Goal: Task Accomplishment & Management: Complete application form

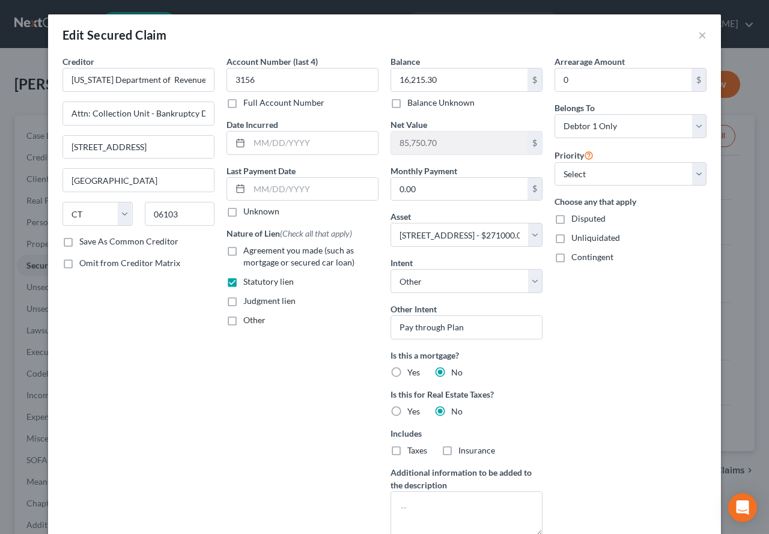
select select "6"
select select "4"
select select "0"
select select "6"
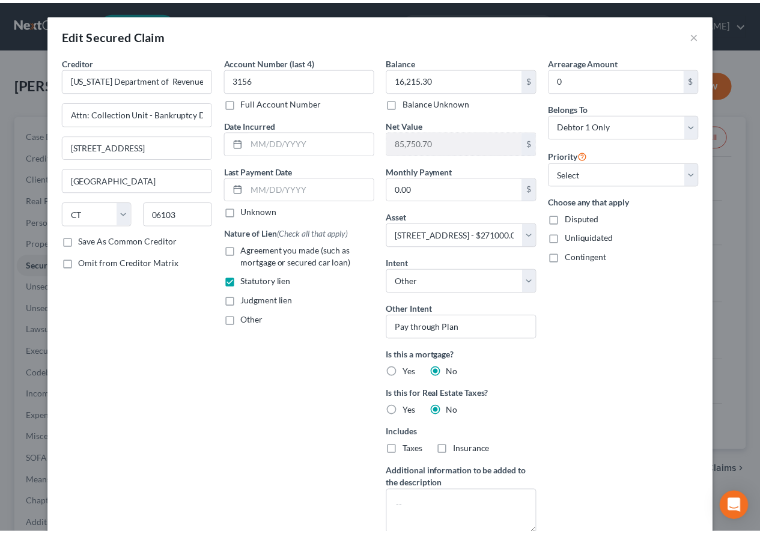
scroll to position [361, 0]
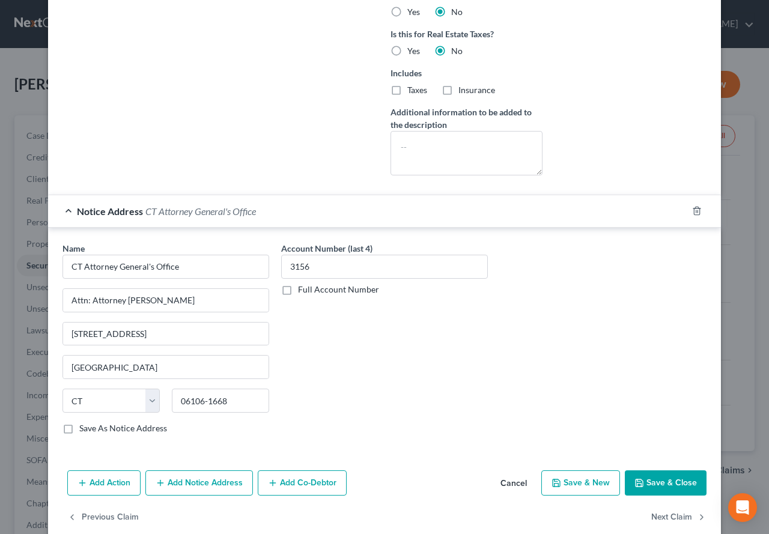
click at [667, 491] on button "Save & Close" at bounding box center [666, 483] width 82 height 25
select select
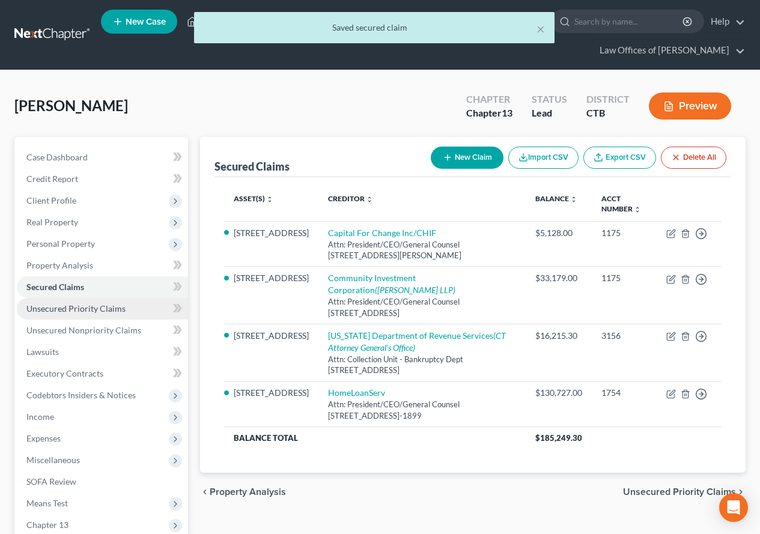
click at [78, 310] on span "Unsecured Priority Claims" at bounding box center [75, 308] width 99 height 10
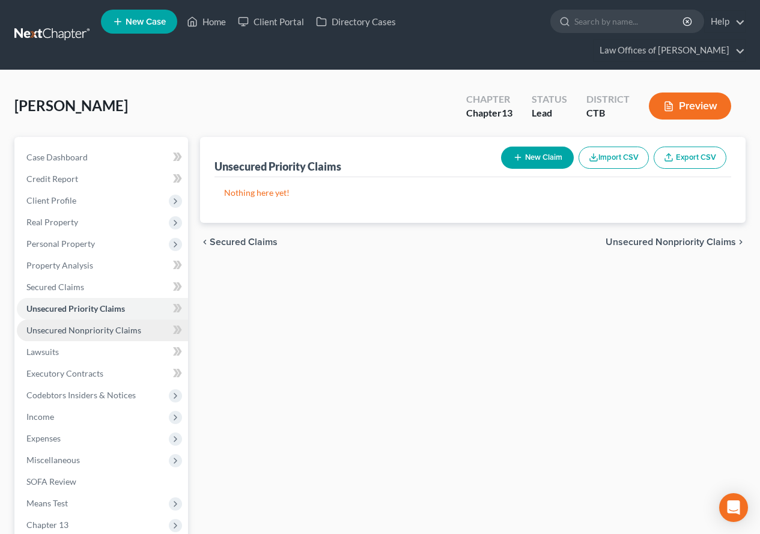
click at [81, 332] on span "Unsecured Nonpriority Claims" at bounding box center [83, 330] width 115 height 10
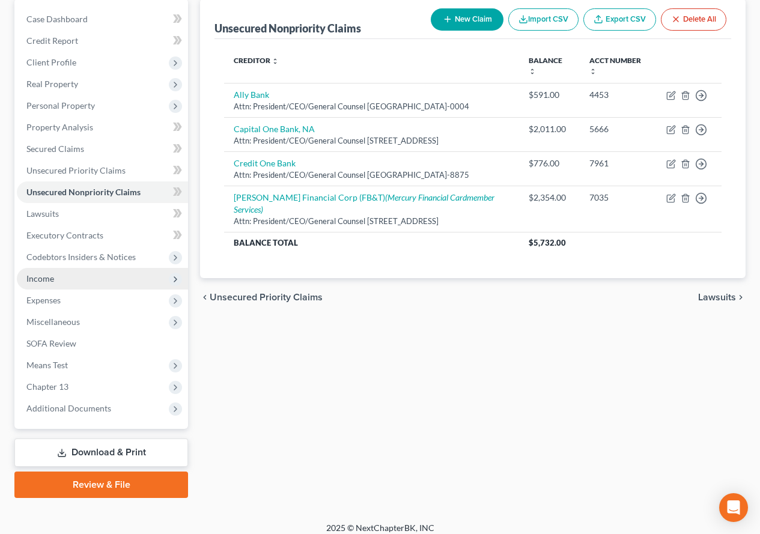
scroll to position [148, 0]
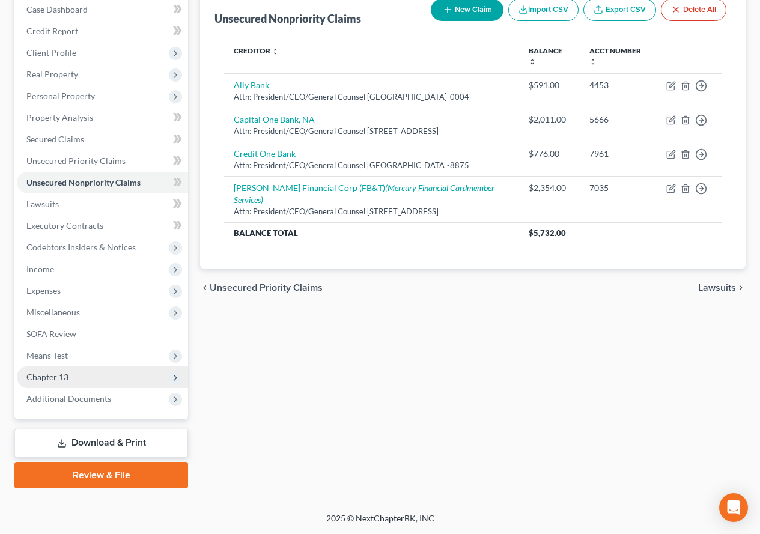
click at [56, 377] on span "Chapter 13" at bounding box center [47, 377] width 42 height 10
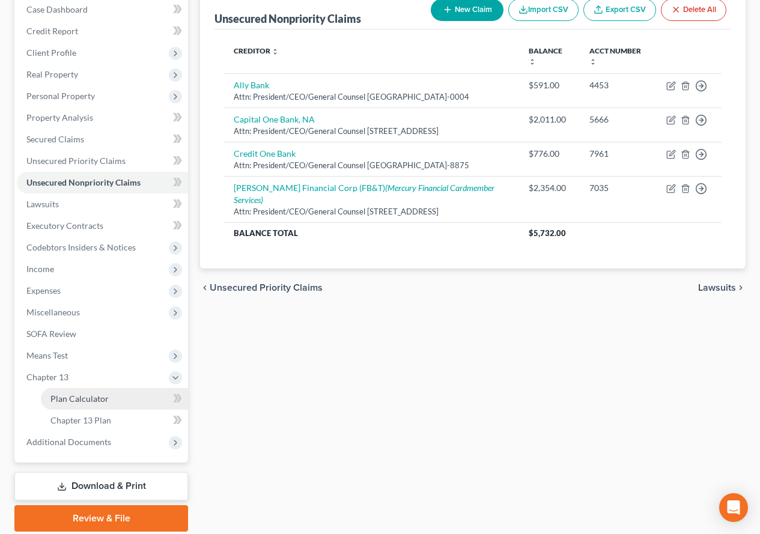
click at [59, 400] on span "Plan Calculator" at bounding box center [79, 399] width 58 height 10
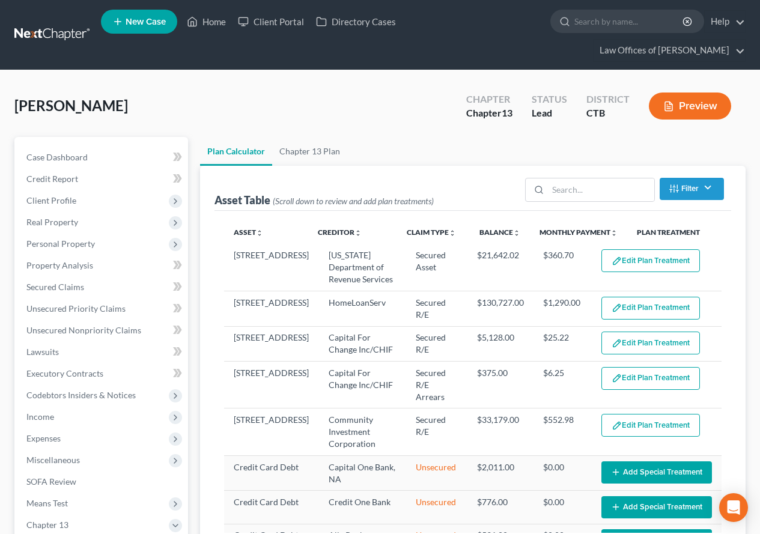
select select "59"
click at [53, 201] on span "Client Profile" at bounding box center [51, 200] width 50 height 10
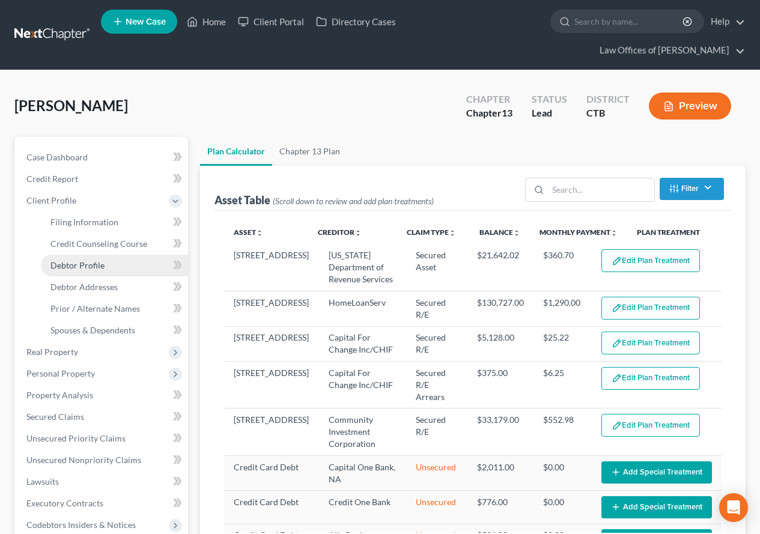
click at [71, 263] on span "Debtor Profile" at bounding box center [77, 265] width 54 height 10
select select "0"
select select "2"
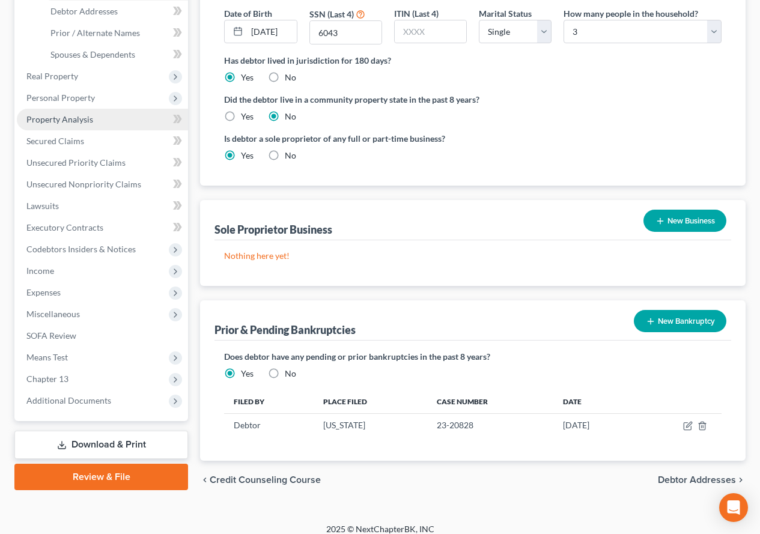
scroll to position [278, 0]
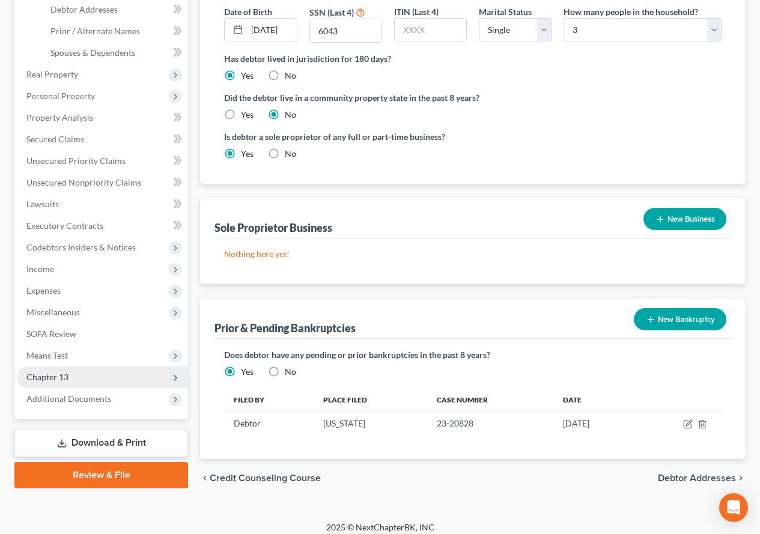
click at [40, 378] on span "Chapter 13" at bounding box center [47, 377] width 42 height 10
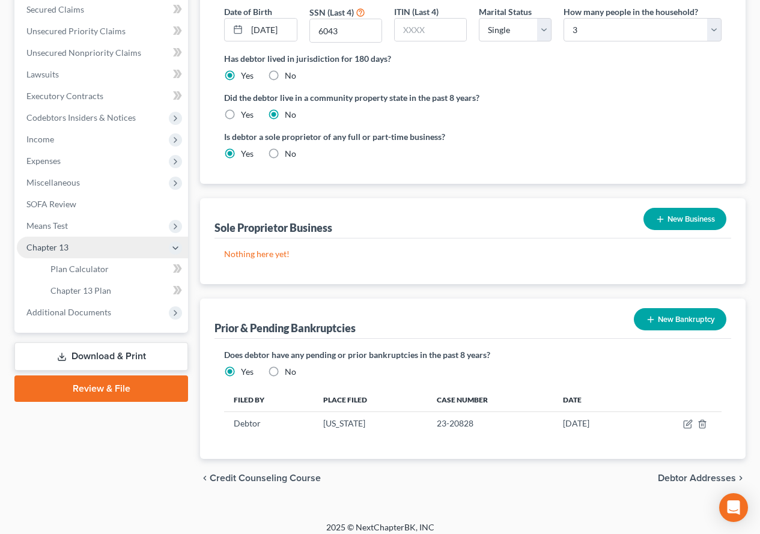
scroll to position [258, 0]
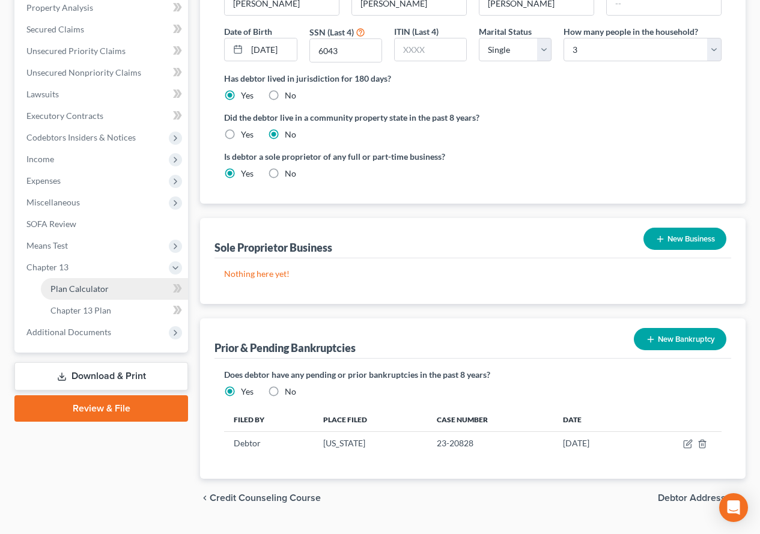
click at [99, 292] on span "Plan Calculator" at bounding box center [79, 289] width 58 height 10
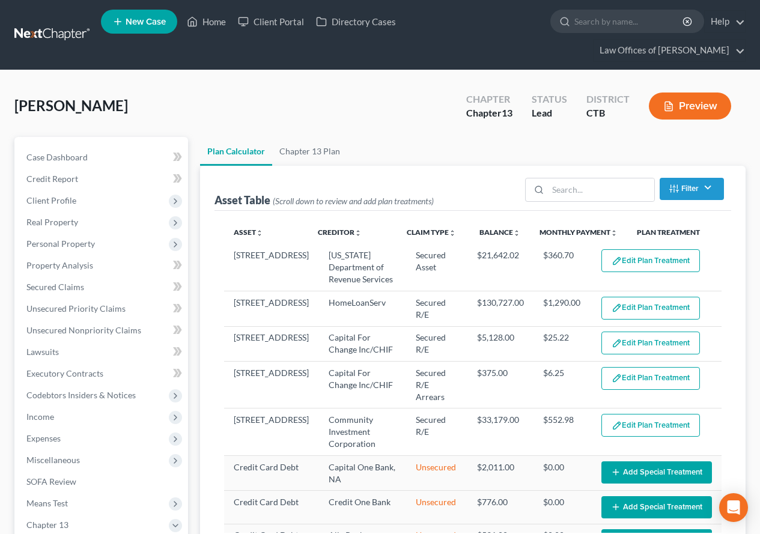
select select "59"
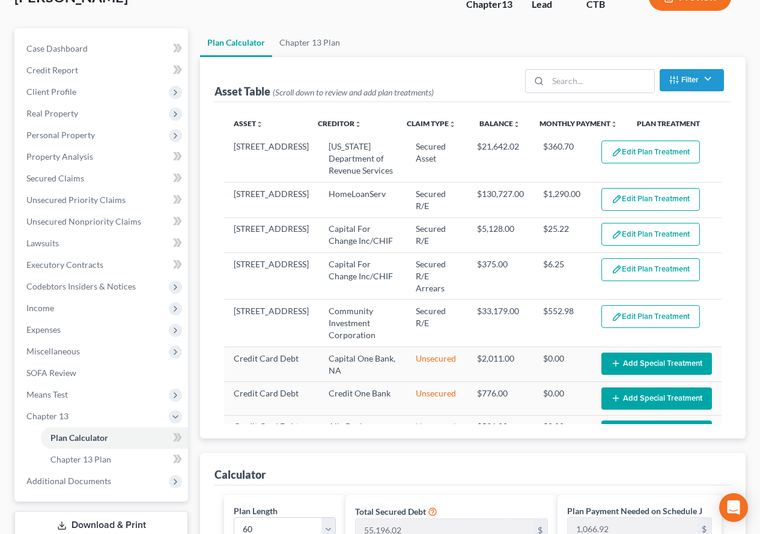
scroll to position [105, 0]
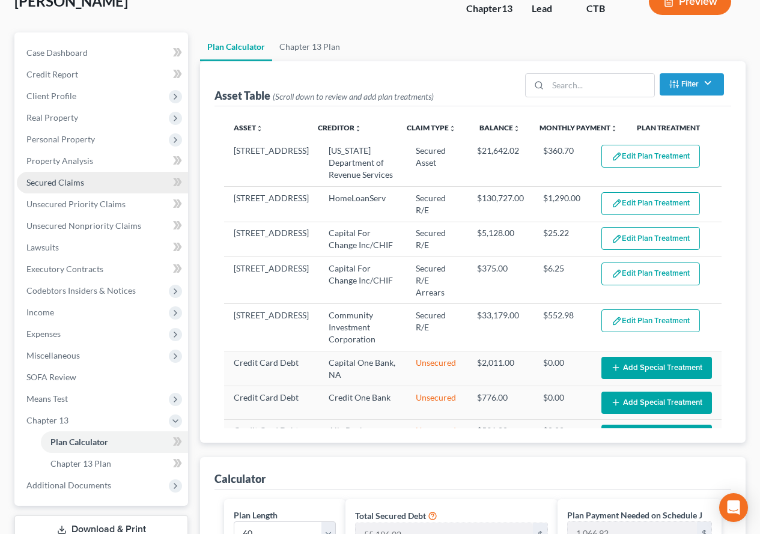
click at [52, 184] on span "Secured Claims" at bounding box center [55, 182] width 58 height 10
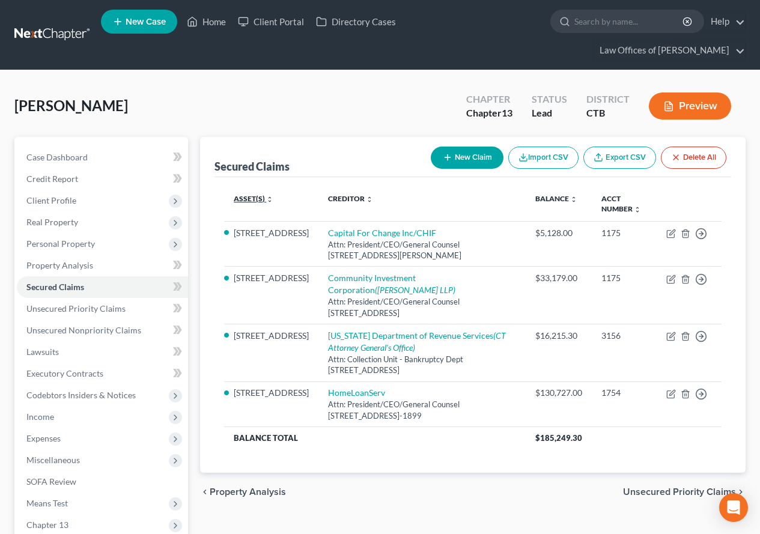
click at [242, 199] on link "Asset(s) expand_more expand_less unfold_more" at bounding box center [254, 198] width 40 height 9
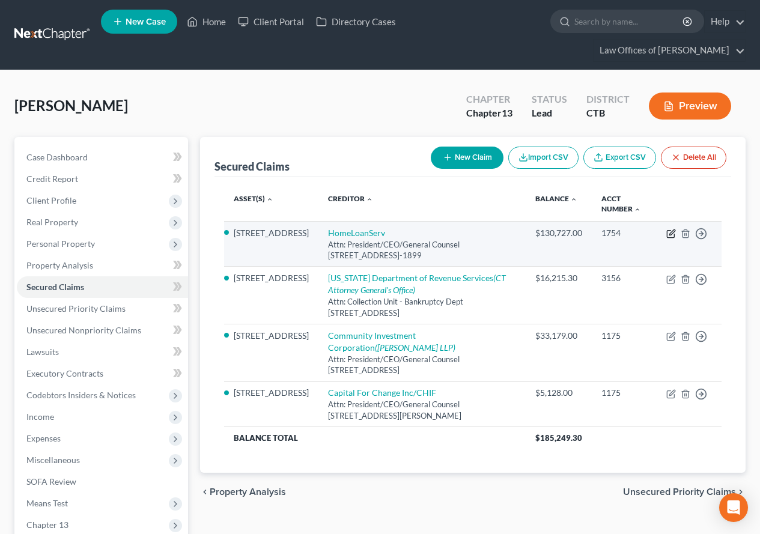
click at [671, 231] on icon "button" at bounding box center [671, 234] width 10 height 10
select select "13"
select select "6"
select select "4"
select select "0"
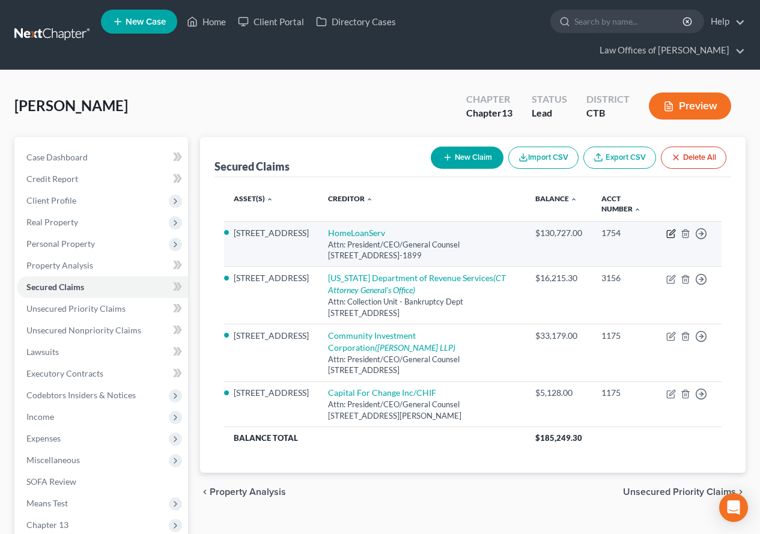
select select "0"
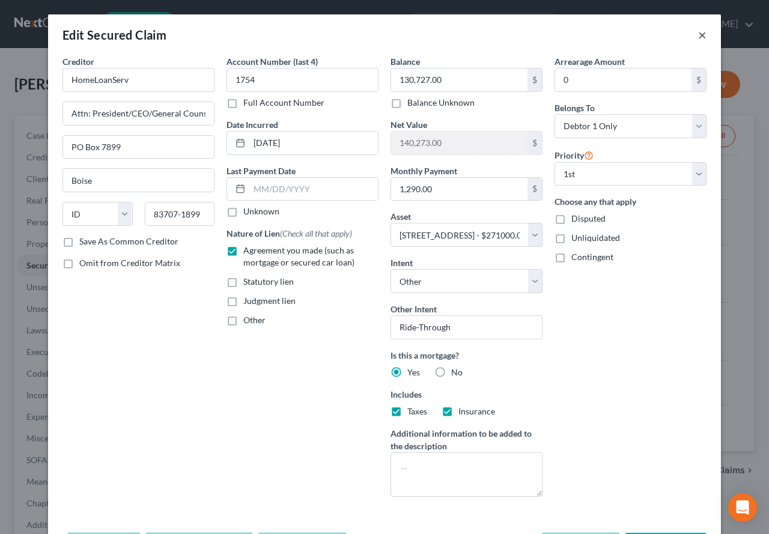
click at [698, 35] on button "×" at bounding box center [702, 35] width 8 height 14
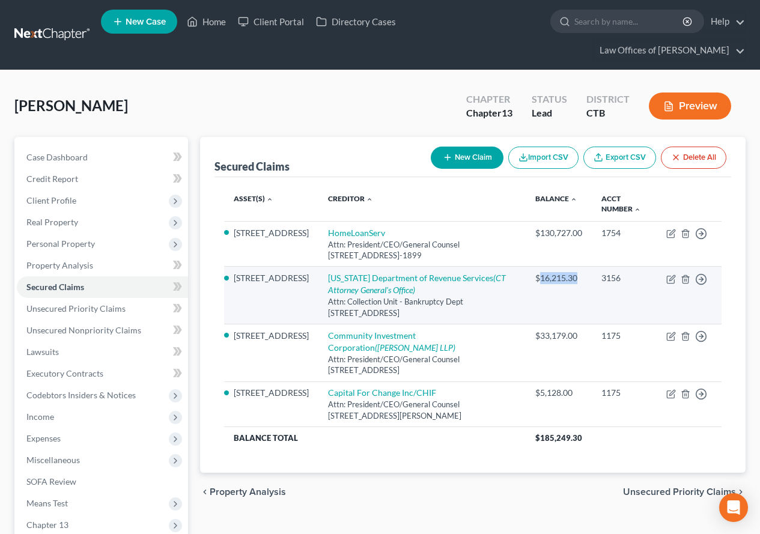
drag, startPoint x: 537, startPoint y: 278, endPoint x: 575, endPoint y: 280, distance: 37.3
click at [575, 280] on div "$16,215.30" at bounding box center [558, 278] width 47 height 12
copy div "16,215.30"
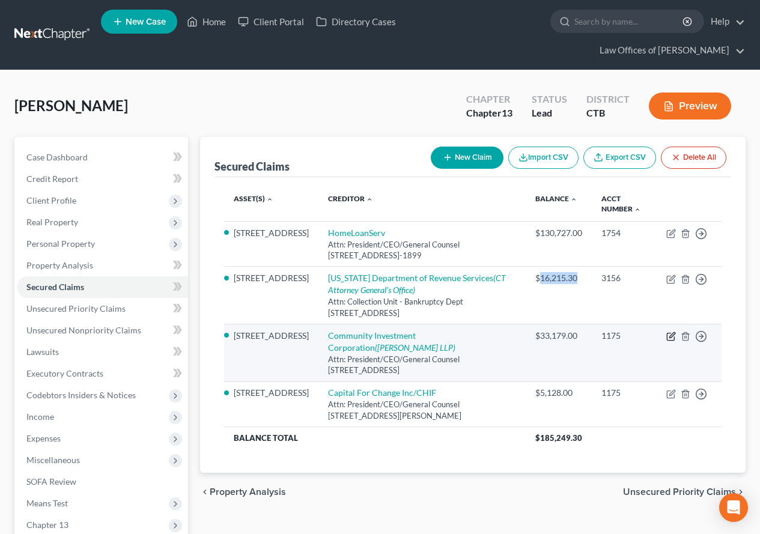
click at [670, 338] on icon "button" at bounding box center [671, 334] width 5 height 5
select select "6"
select select "4"
select select "3"
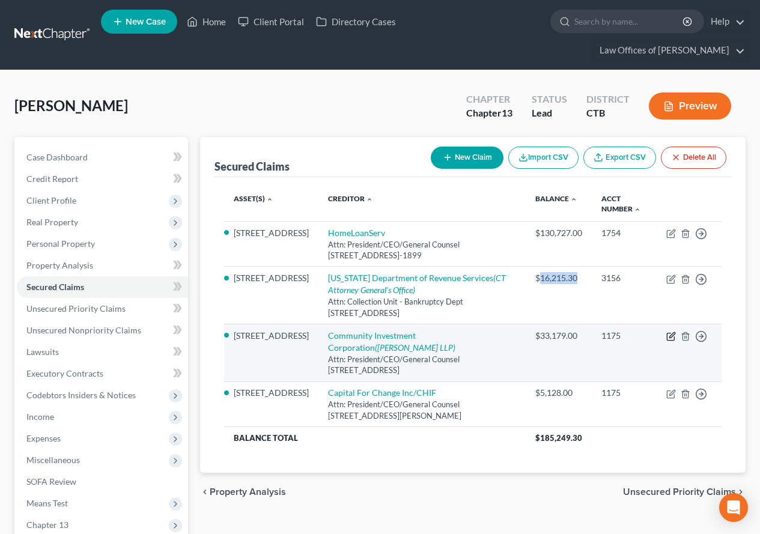
select select "0"
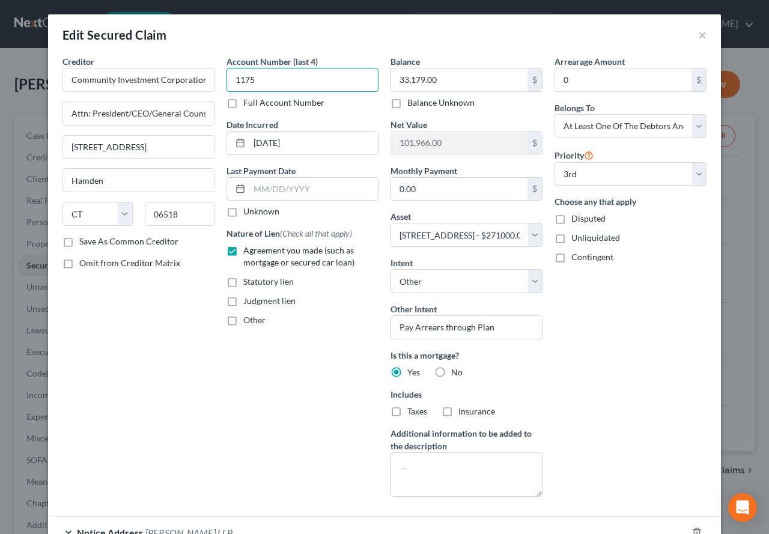
drag, startPoint x: 259, startPoint y: 78, endPoint x: 222, endPoint y: 72, distance: 37.1
click at [227, 72] on input "1175" at bounding box center [303, 80] width 152 height 24
click at [272, 78] on input "text" at bounding box center [303, 80] width 152 height 24
type input "****"
click at [631, 372] on div "Arrearage Amount 0 $ Belongs To * Select Debtor 1 Only Debtor 2 Only Debtor 1 A…" at bounding box center [631, 280] width 164 height 451
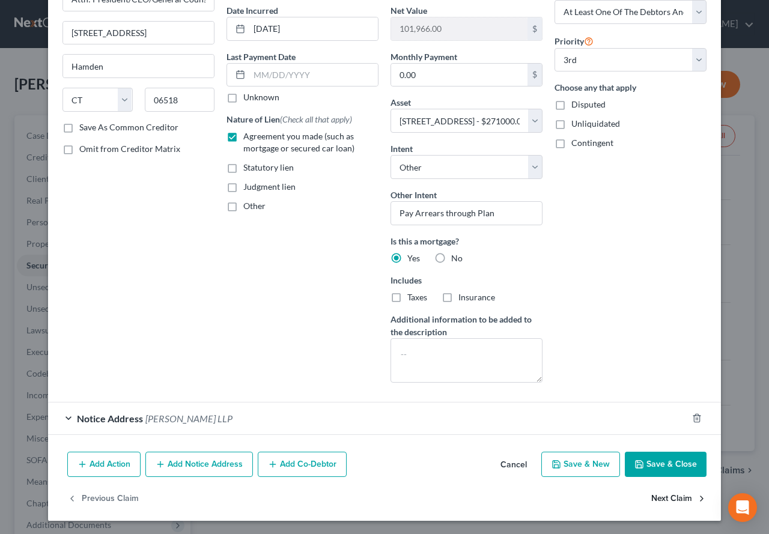
scroll to position [115, 0]
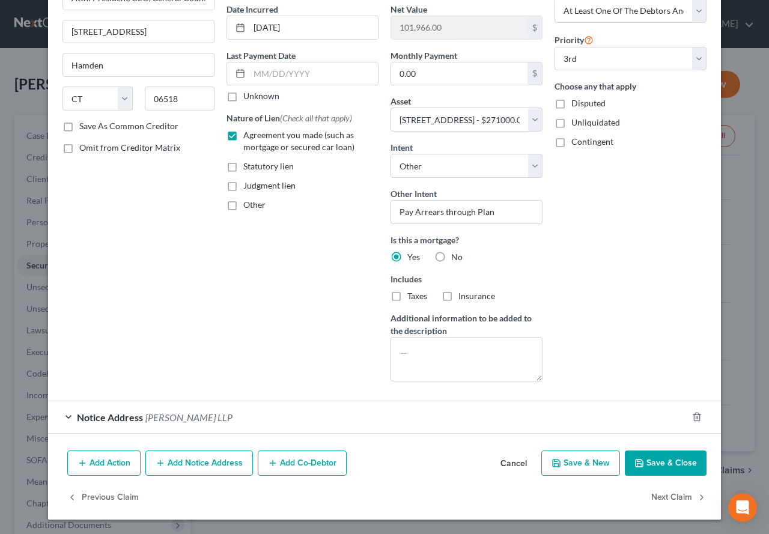
click at [663, 467] on button "Save & Close" at bounding box center [666, 463] width 82 height 25
select select
select select "2"
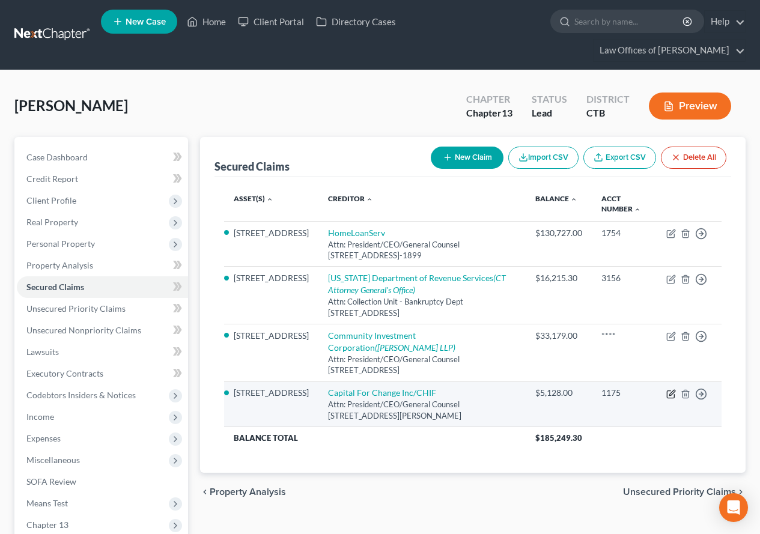
click at [671, 389] on icon "button" at bounding box center [671, 394] width 10 height 10
select select "6"
select select "4"
select select "0"
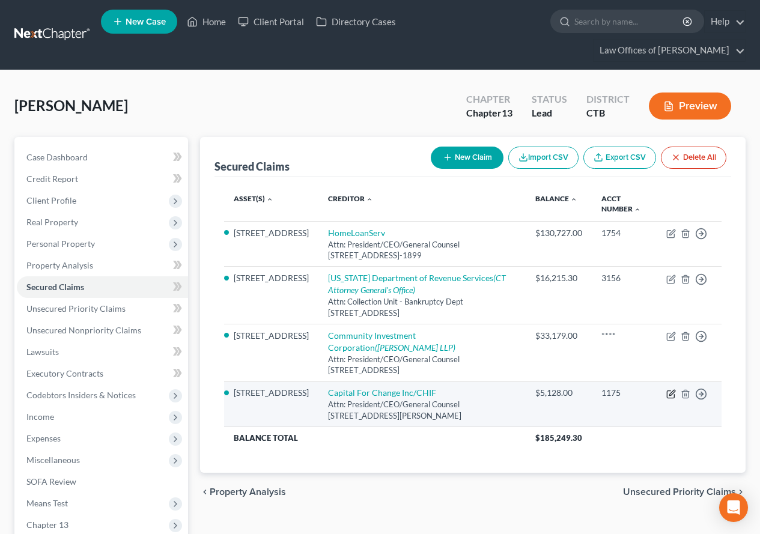
select select "0"
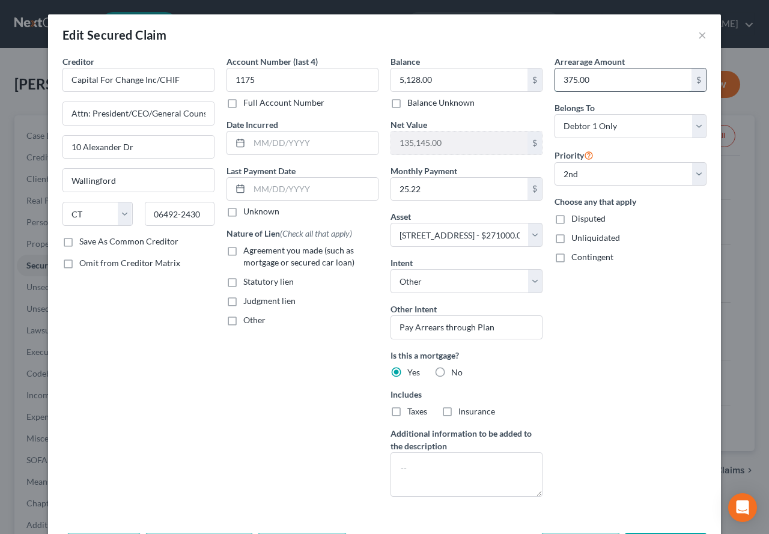
click at [587, 82] on input "375.00" at bounding box center [623, 80] width 136 height 23
type input "0.00"
click at [629, 340] on div "Arrearage Amount 0.00 $ Belongs To * Select Debtor 1 Only Debtor 2 Only Debtor …" at bounding box center [631, 280] width 164 height 451
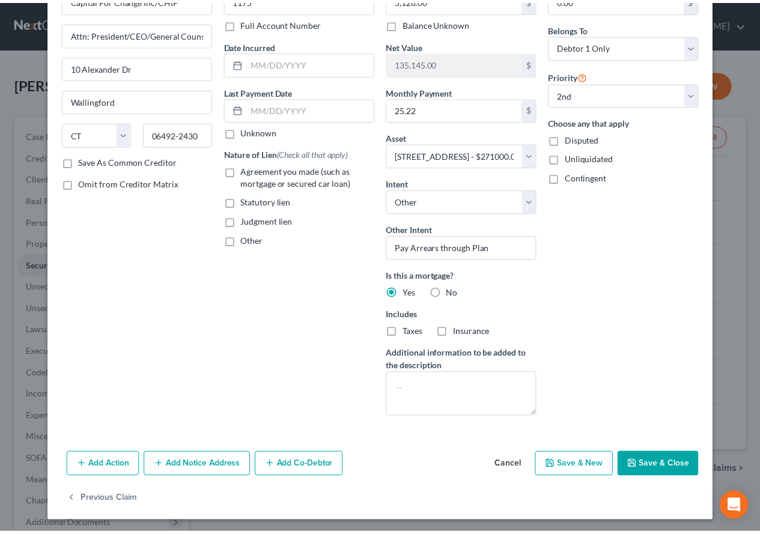
scroll to position [82, 0]
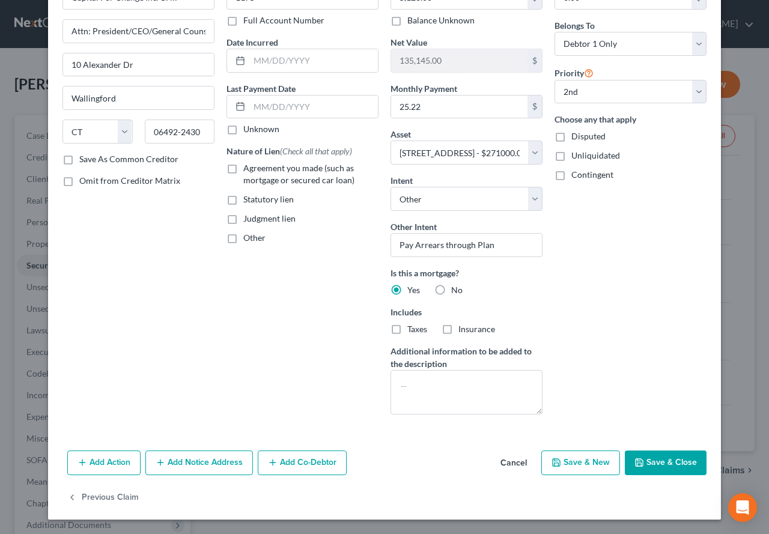
click at [243, 168] on label "Agreement you made (such as mortgage or secured car loan)" at bounding box center [310, 174] width 135 height 24
click at [248, 168] on input "Agreement you made (such as mortgage or secured car loan)" at bounding box center [252, 166] width 8 height 8
checkbox input "true"
click at [655, 463] on button "Save & Close" at bounding box center [666, 463] width 82 height 25
select select
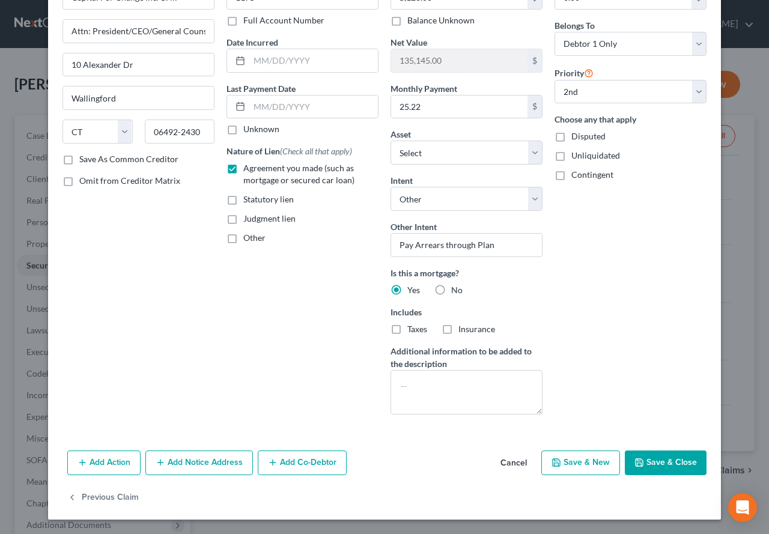
select select "0"
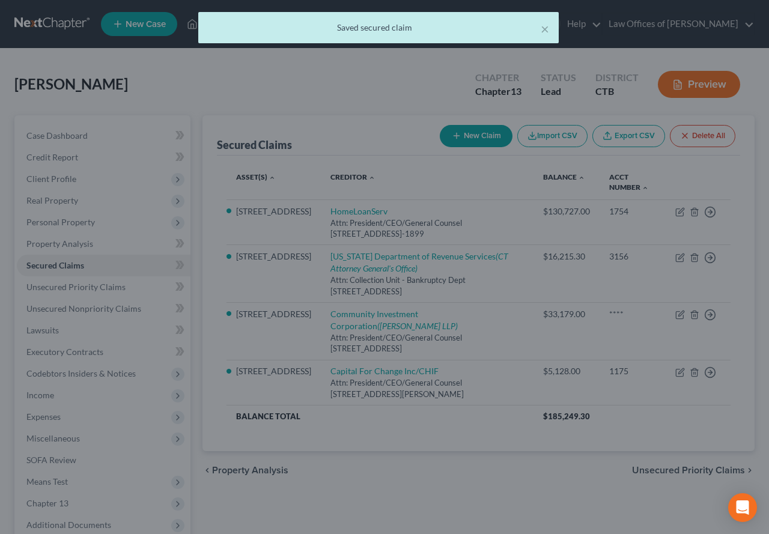
select select "6"
type input "0"
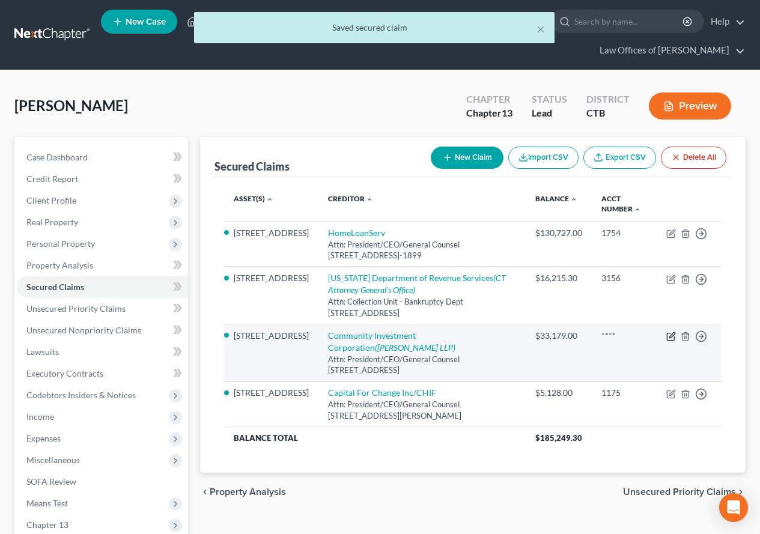
click at [671, 338] on icon "button" at bounding box center [671, 337] width 10 height 10
select select "6"
select select "4"
select select "3"
select select "0"
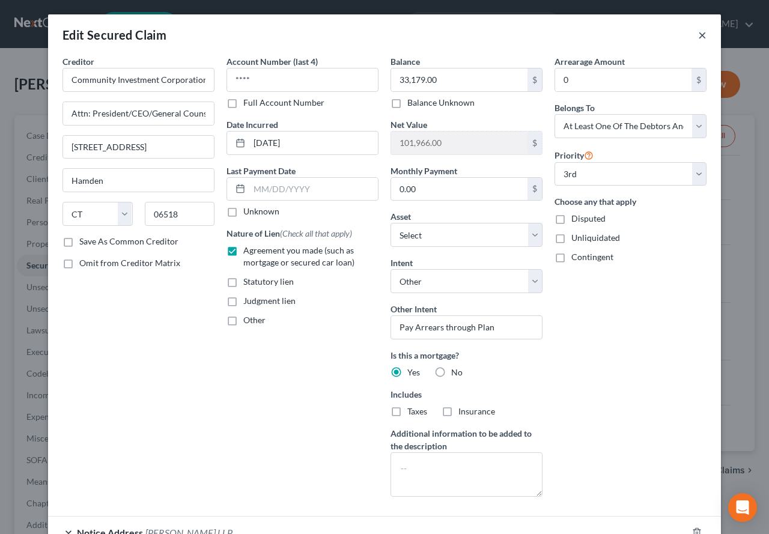
click at [698, 35] on button "×" at bounding box center [702, 35] width 8 height 14
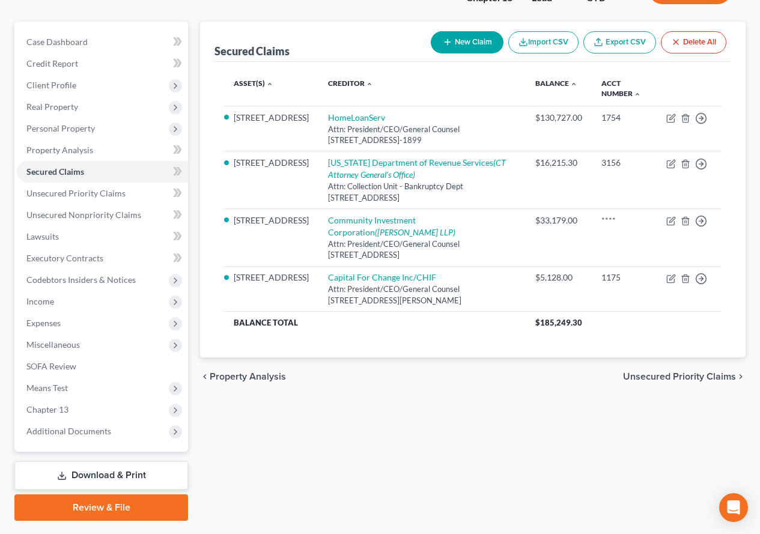
scroll to position [120, 0]
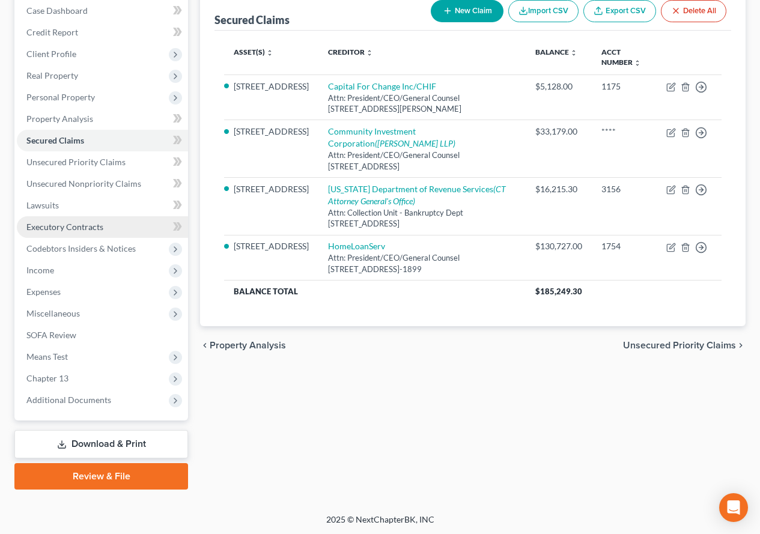
scroll to position [148, 0]
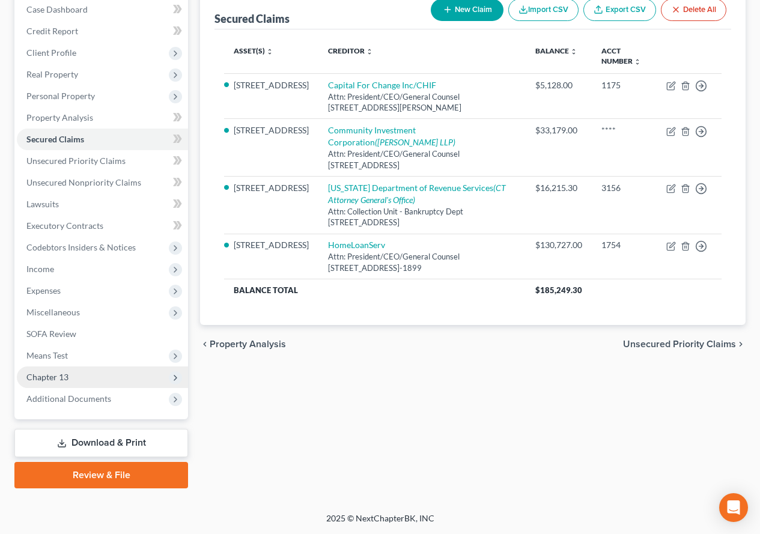
click at [46, 377] on span "Chapter 13" at bounding box center [47, 377] width 42 height 10
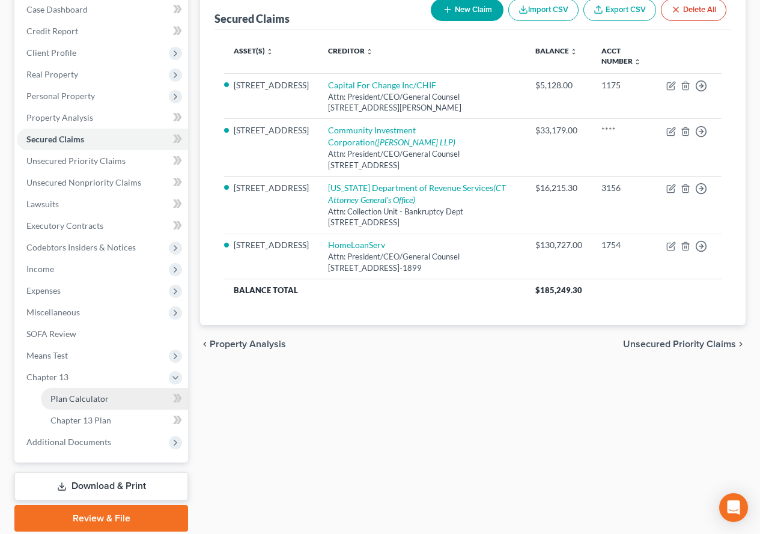
click at [60, 401] on span "Plan Calculator" at bounding box center [79, 399] width 58 height 10
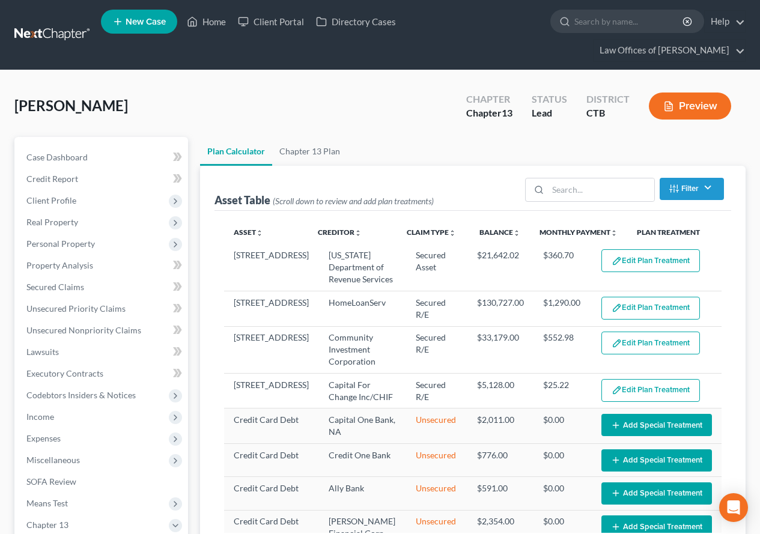
select select "59"
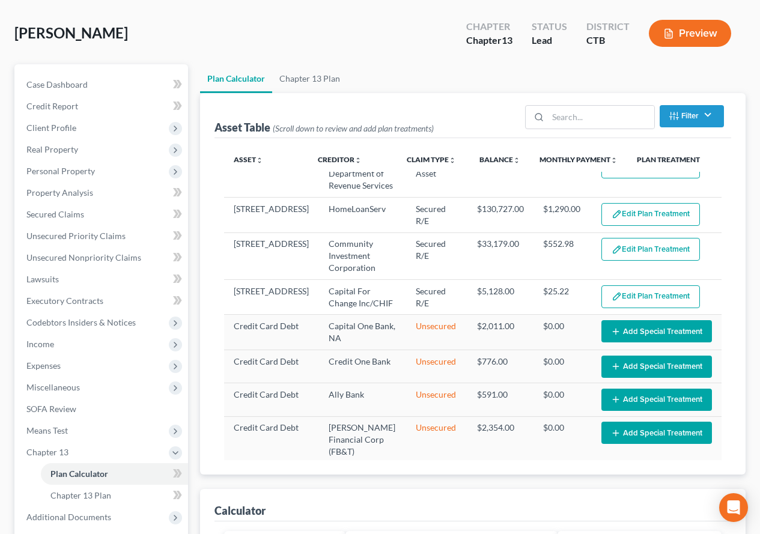
scroll to position [24, 0]
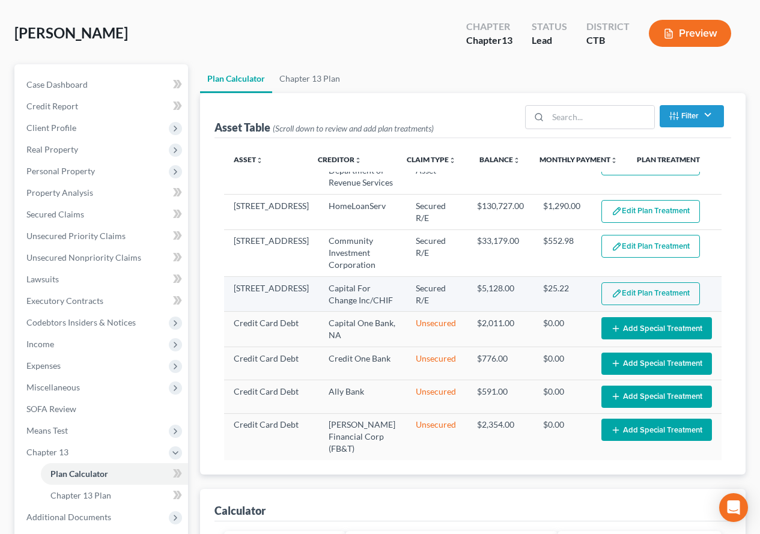
click at [659, 291] on button "Edit Plan Treatment" at bounding box center [651, 293] width 99 height 23
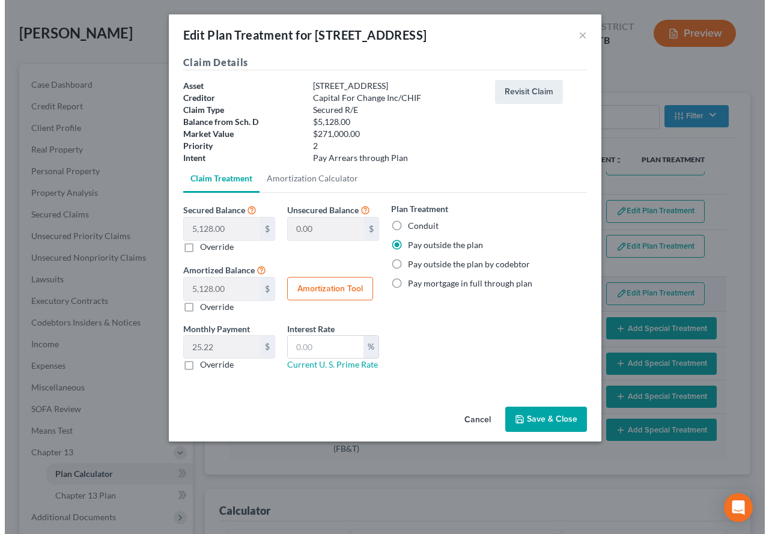
scroll to position [51, 0]
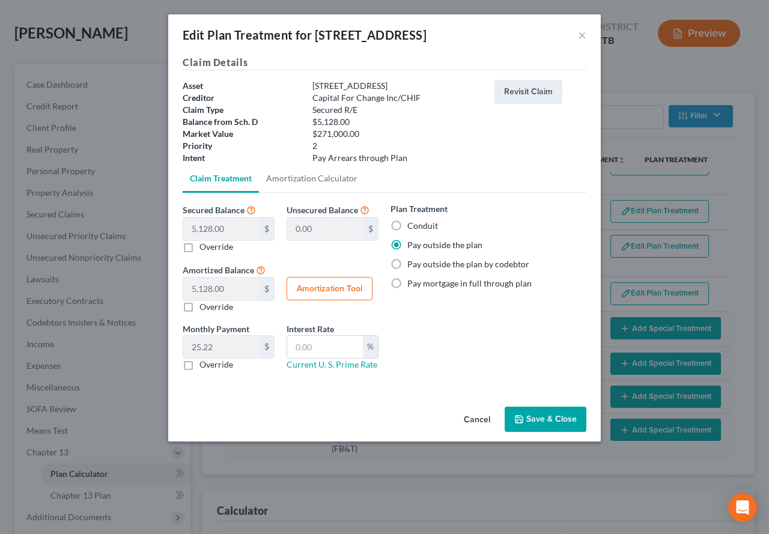
click at [563, 415] on button "Save & Close" at bounding box center [546, 419] width 82 height 25
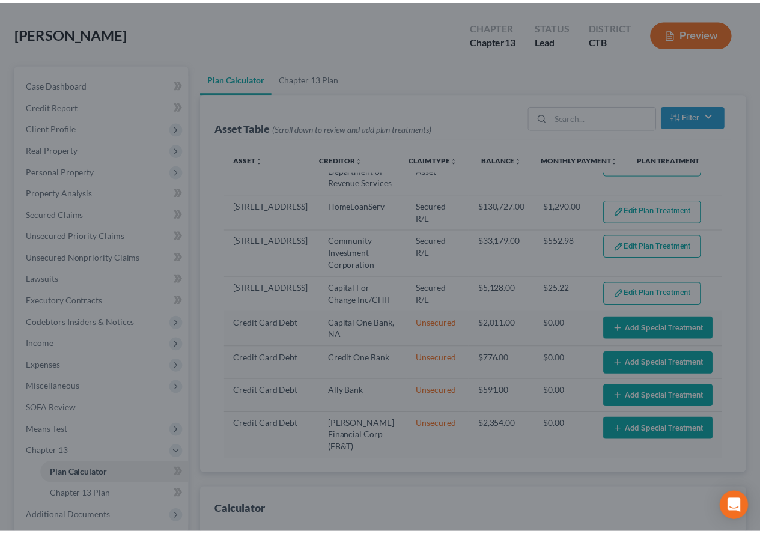
scroll to position [73, 0]
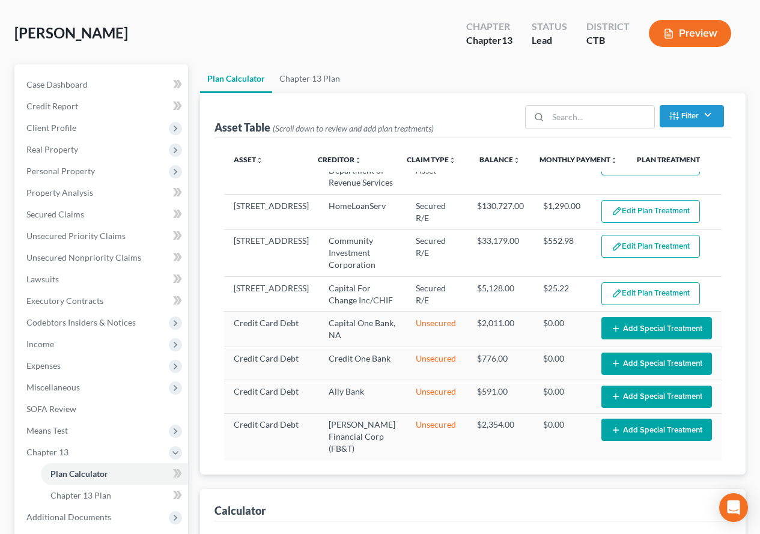
select select "59"
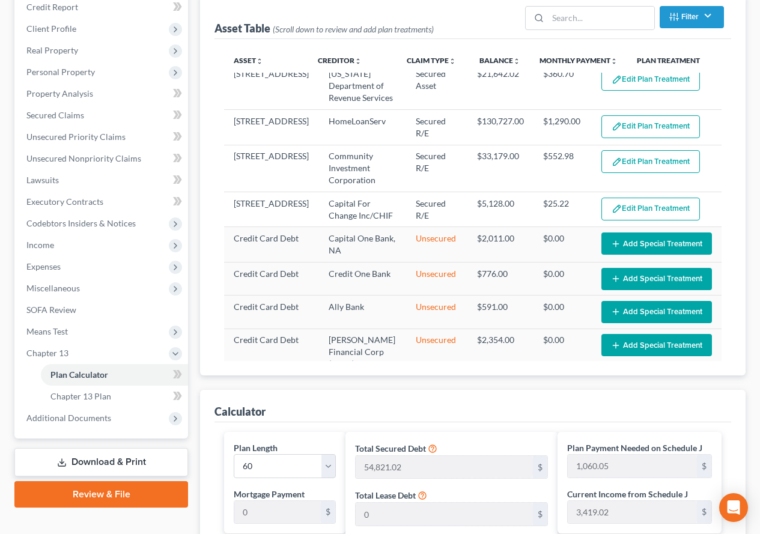
scroll to position [0, 0]
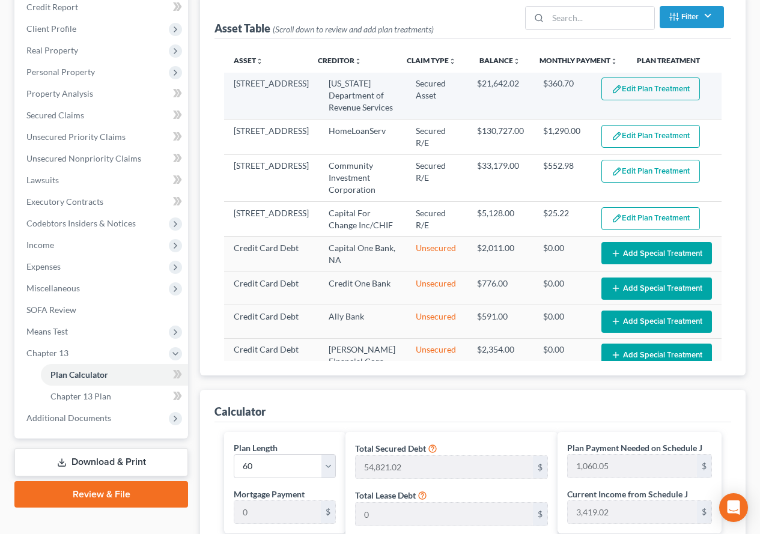
click at [625, 90] on button "Edit Plan Treatment" at bounding box center [651, 89] width 99 height 23
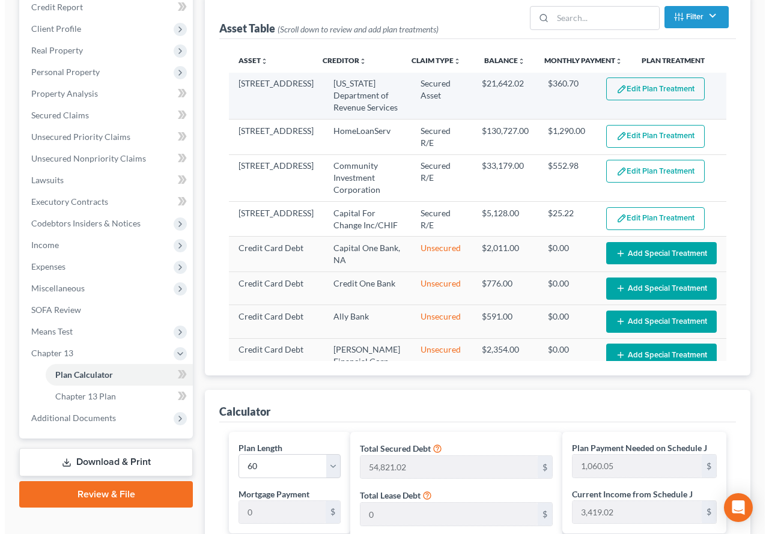
scroll to position [150, 0]
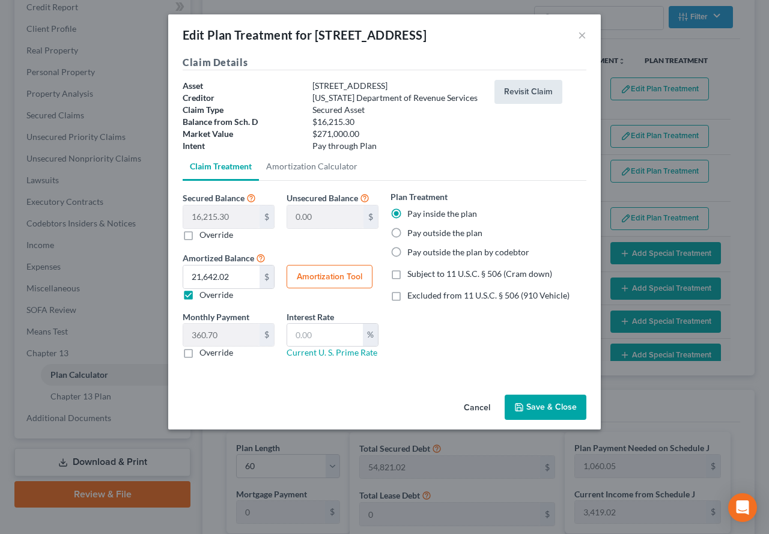
click at [521, 96] on button "Revisit Claim" at bounding box center [529, 92] width 68 height 24
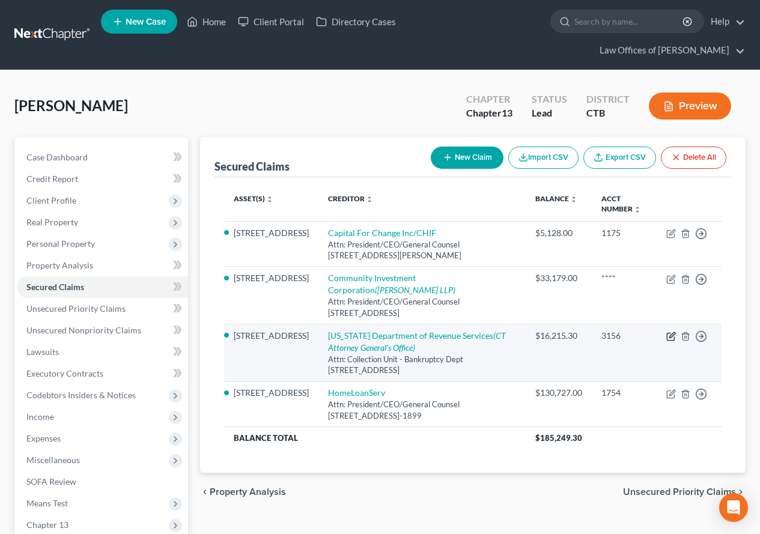
click at [668, 334] on icon "button" at bounding box center [670, 337] width 7 height 7
select select "6"
select select "4"
select select "0"
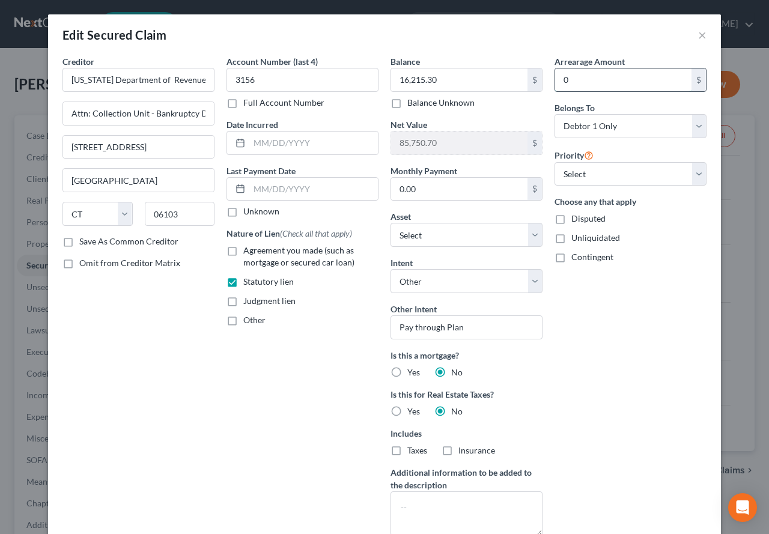
click at [568, 78] on input "0" at bounding box center [623, 80] width 136 height 23
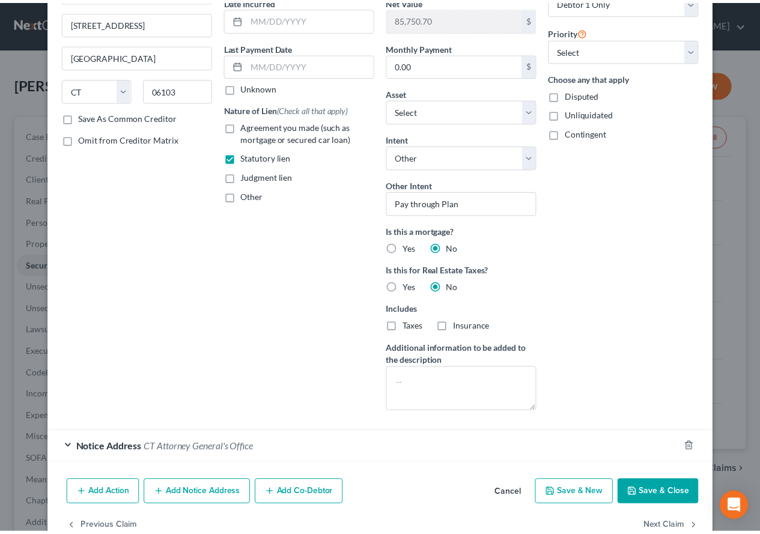
scroll to position [154, 0]
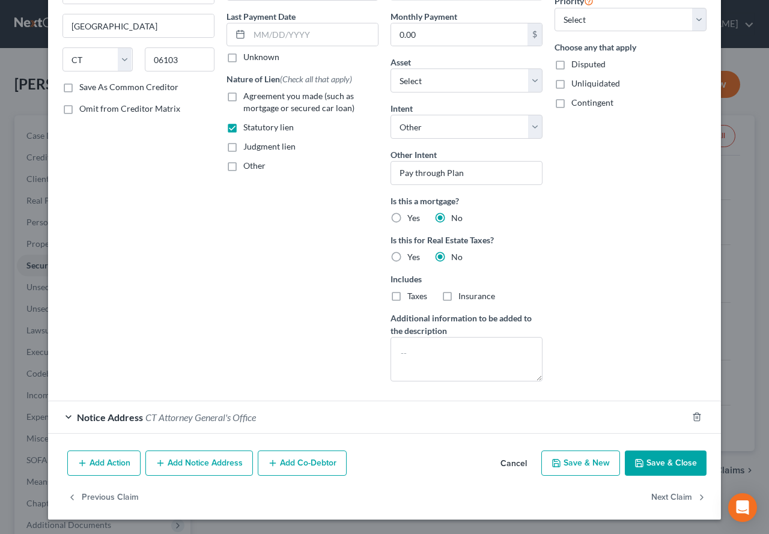
type input "10,124.85"
click at [653, 465] on button "Save & Close" at bounding box center [666, 463] width 82 height 25
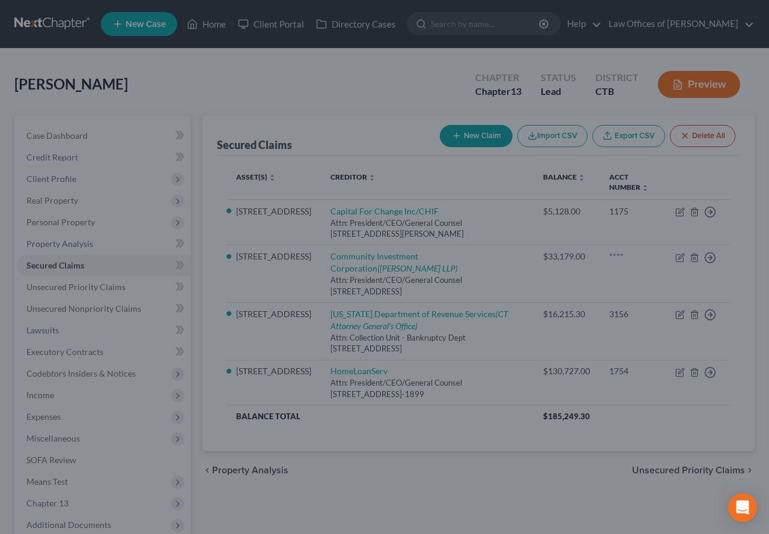
select select "6"
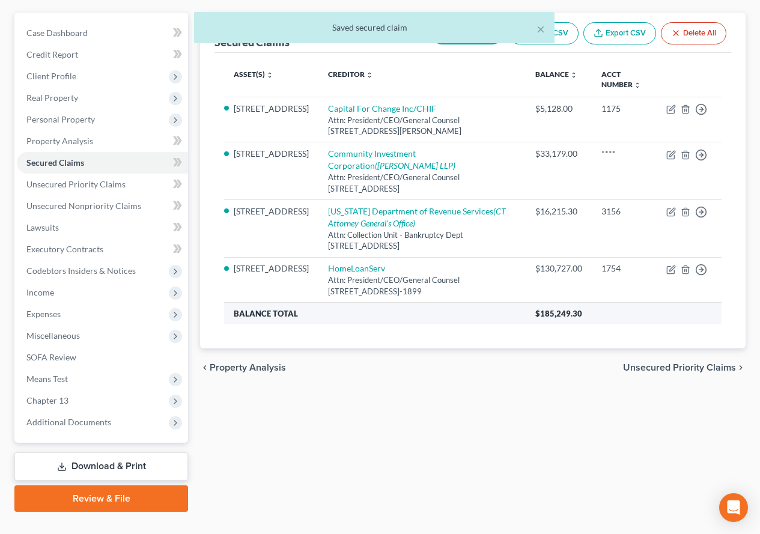
scroll to position [148, 0]
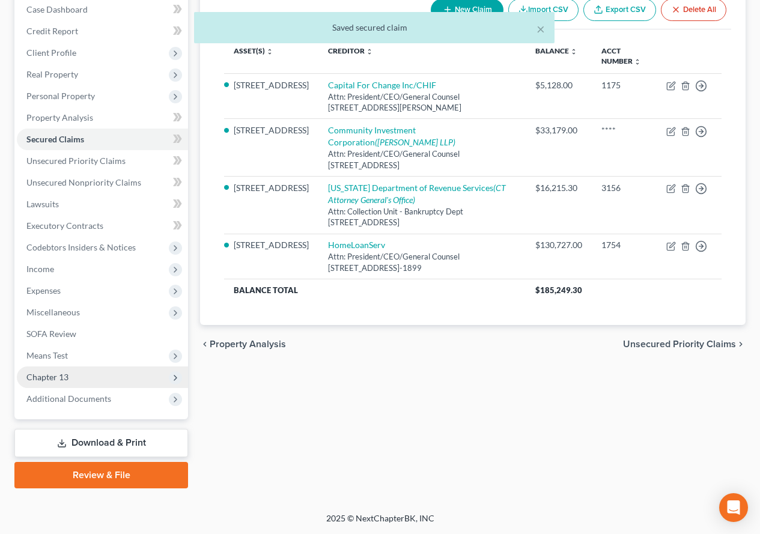
click at [46, 375] on span "Chapter 13" at bounding box center [47, 377] width 42 height 10
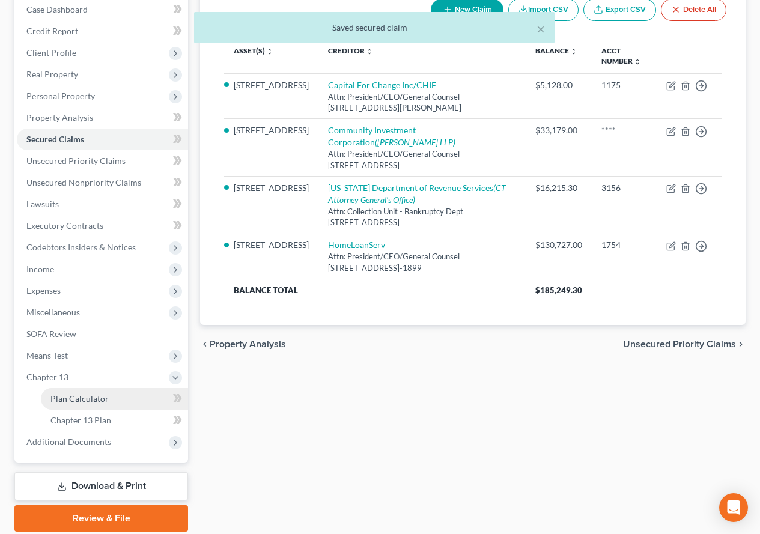
click at [78, 398] on span "Plan Calculator" at bounding box center [79, 399] width 58 height 10
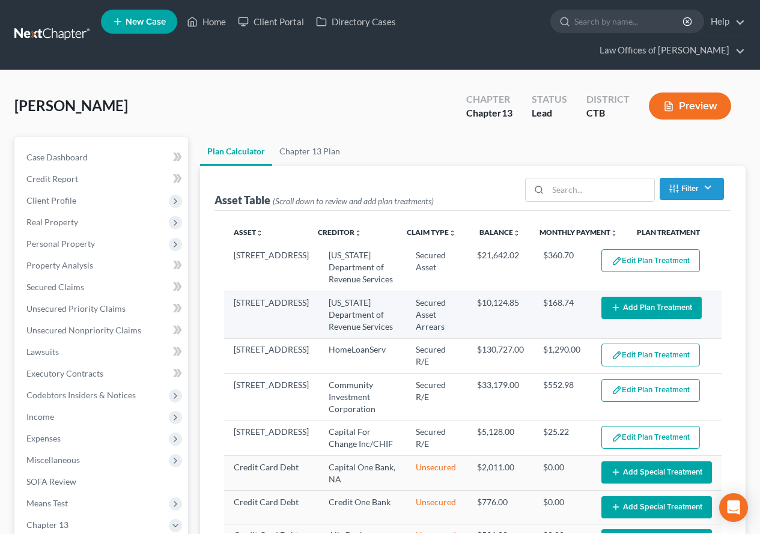
click at [628, 310] on button "Add Plan Treatment" at bounding box center [652, 308] width 100 height 22
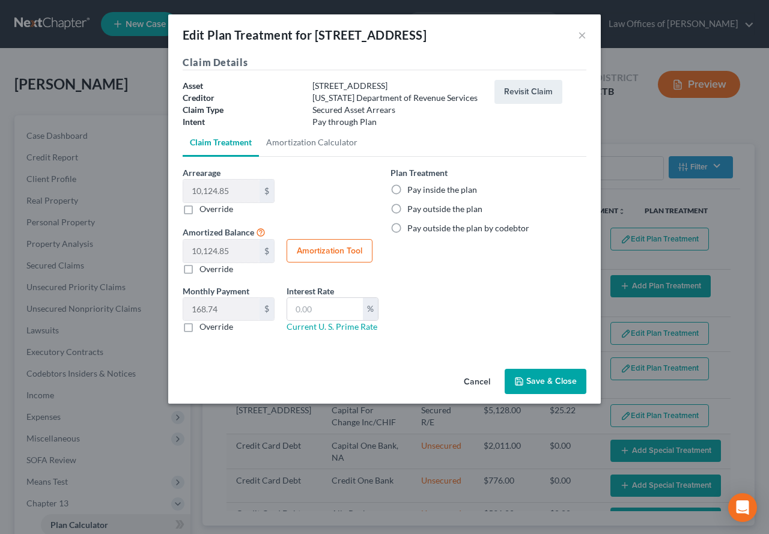
click at [407, 190] on label "Pay inside the plan" at bounding box center [442, 190] width 70 height 12
click at [412, 190] on input "Pay inside the plan" at bounding box center [416, 188] width 8 height 8
radio input "true"
click at [325, 257] on button "Amortization Tool" at bounding box center [330, 251] width 86 height 24
type input "10,124.85"
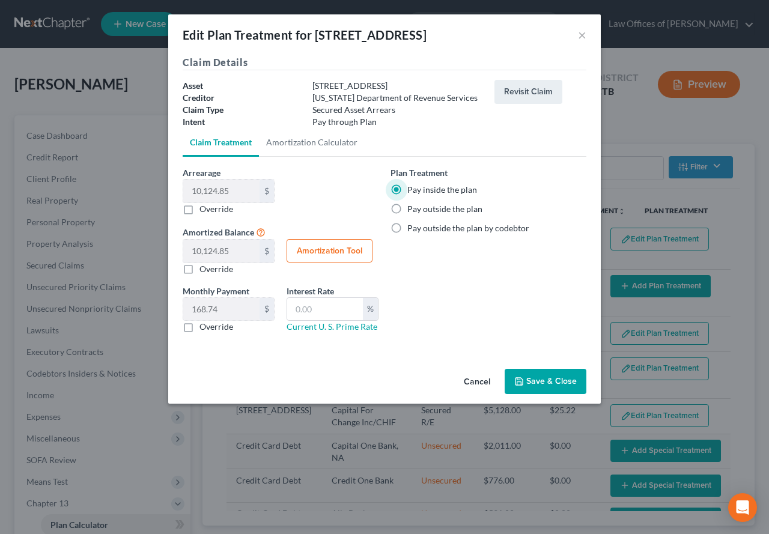
type input "60"
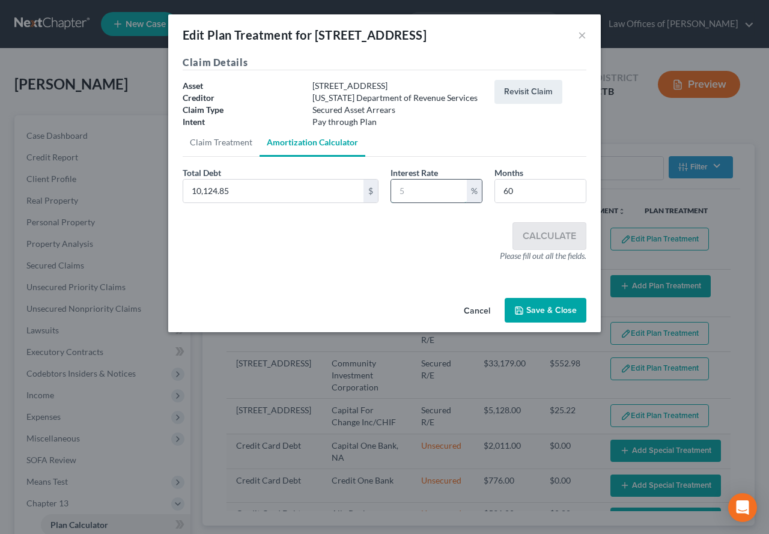
click at [442, 194] on input "text" at bounding box center [429, 191] width 76 height 23
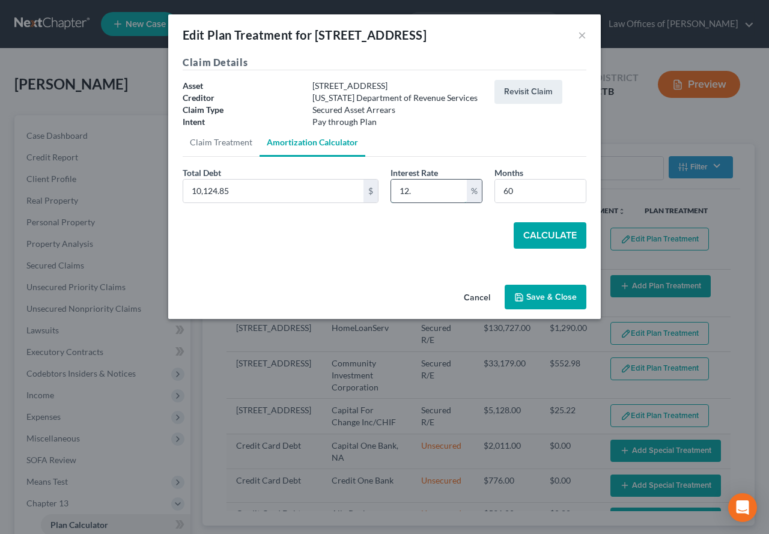
type input "12.0"
select select "59"
type input "12.00"
click at [538, 234] on button "Calculate" at bounding box center [550, 235] width 73 height 26
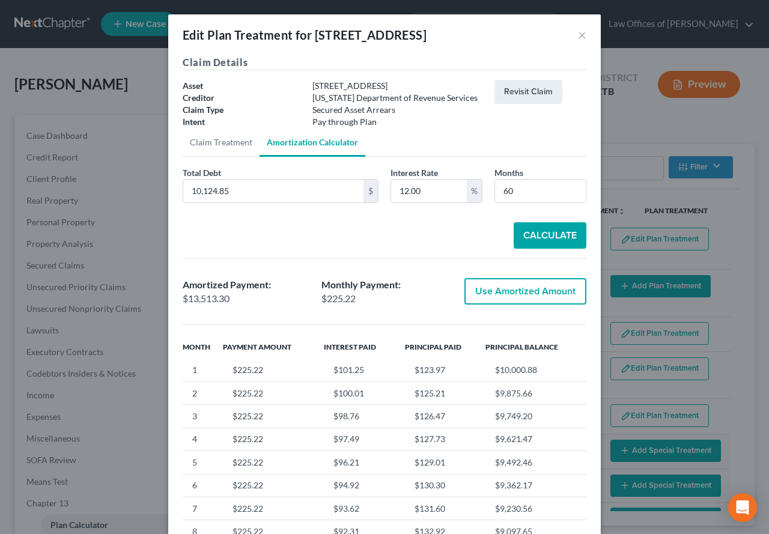
click at [516, 290] on button "Use Amortized Amount" at bounding box center [526, 291] width 122 height 26
type input "13,513.30"
checkbox input "true"
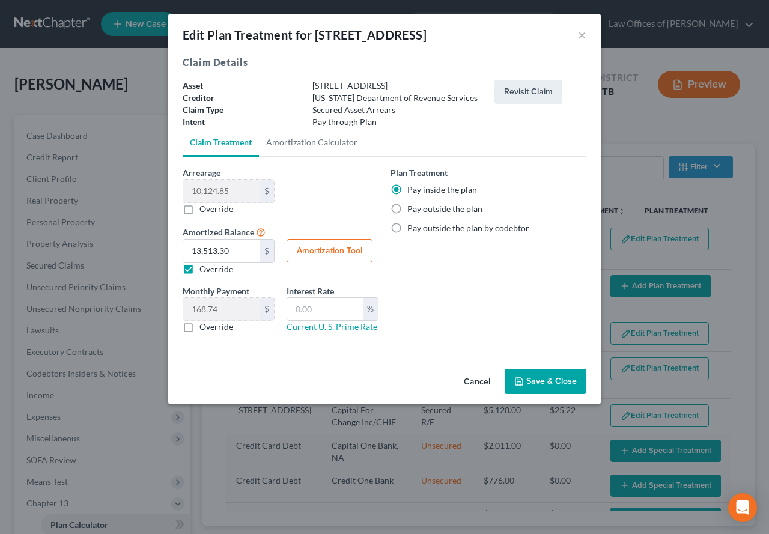
click at [540, 383] on button "Save & Close" at bounding box center [546, 381] width 82 height 25
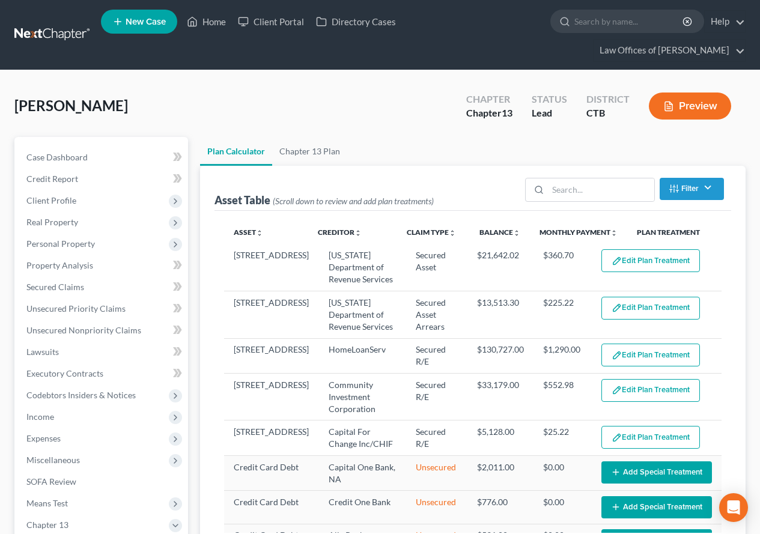
select select "59"
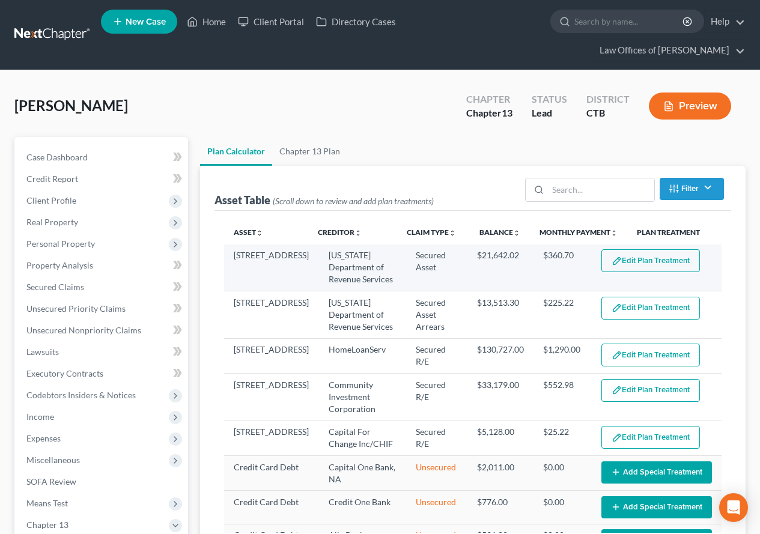
click at [623, 262] on button "Edit Plan Treatment" at bounding box center [651, 260] width 99 height 23
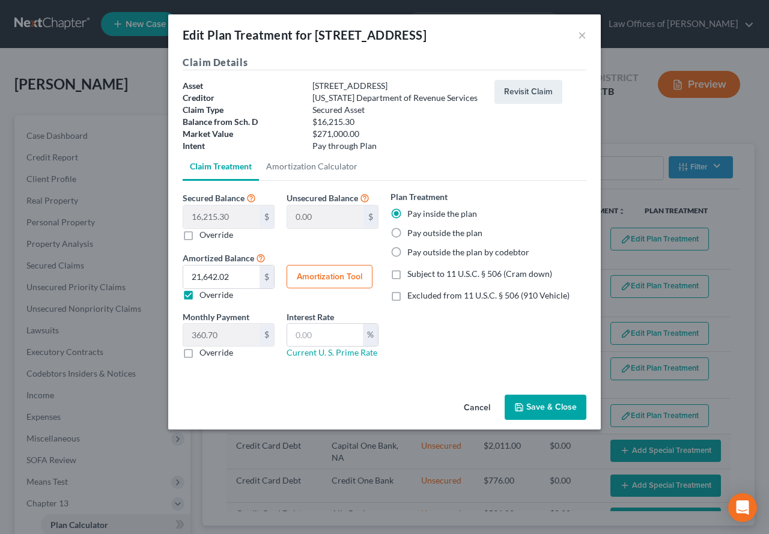
click at [200, 297] on label "Override" at bounding box center [217, 295] width 34 height 12
click at [204, 297] on input "Override" at bounding box center [208, 293] width 8 height 8
checkbox input "false"
type input "270.25"
click at [200, 297] on label "Override" at bounding box center [217, 295] width 34 height 12
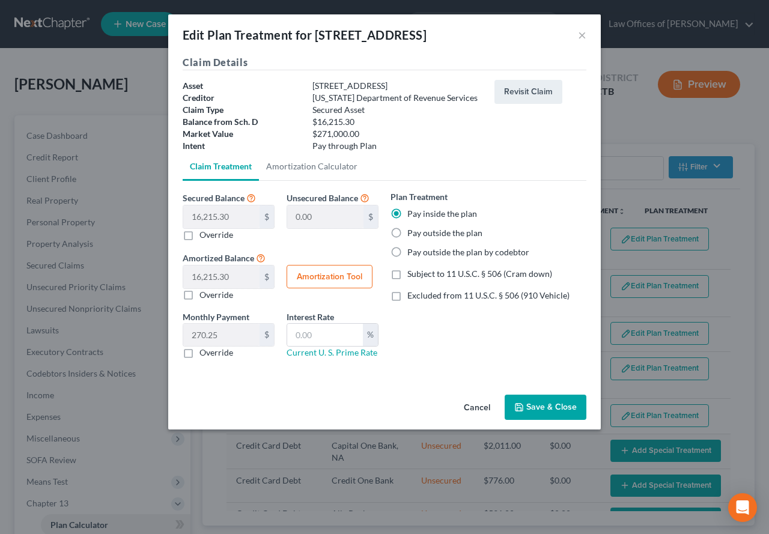
click at [204, 297] on input "Override" at bounding box center [208, 293] width 8 height 8
checkbox input "true"
type input "360.70"
click at [311, 275] on button "Amortization Tool" at bounding box center [330, 277] width 86 height 24
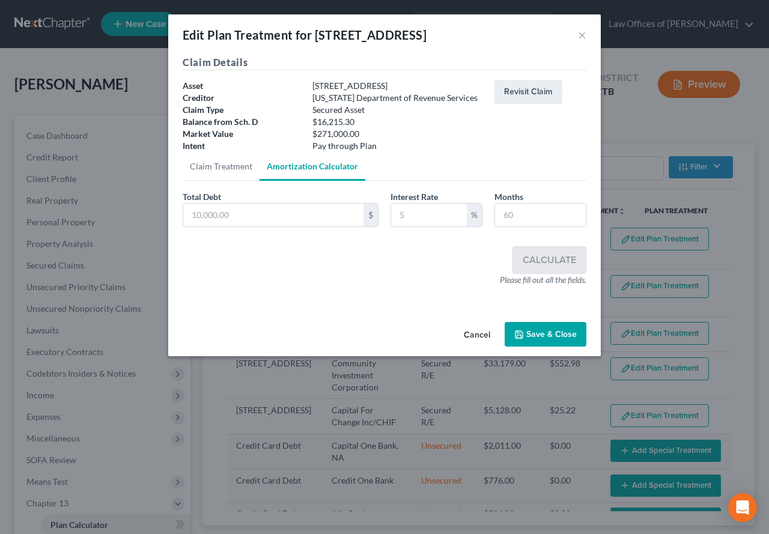
type input "16,215.30"
type input "60"
click at [578, 36] on button "×" at bounding box center [582, 35] width 8 height 14
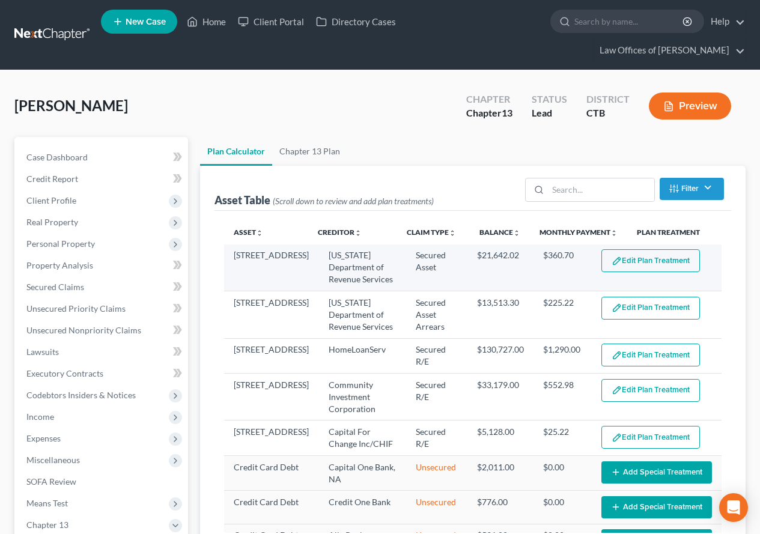
click at [627, 260] on button "Edit Plan Treatment" at bounding box center [651, 260] width 99 height 23
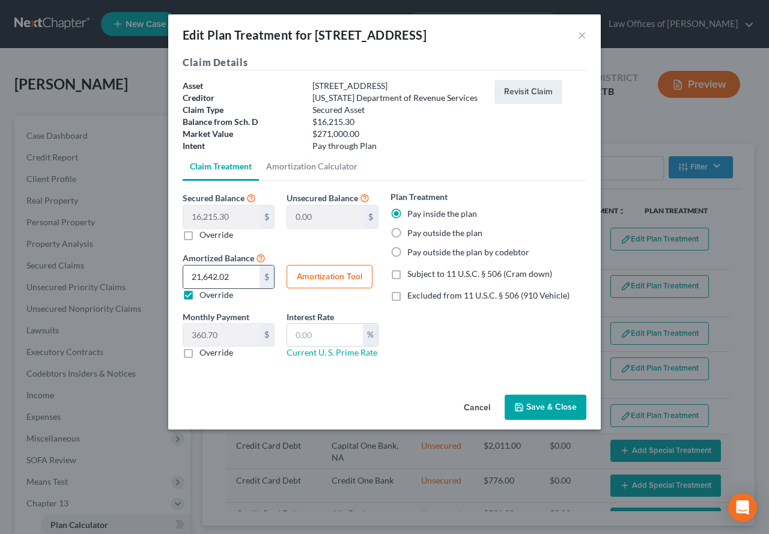
type input "6"
type input "0.10"
type input "60"
type input "1.00"
type input "609"
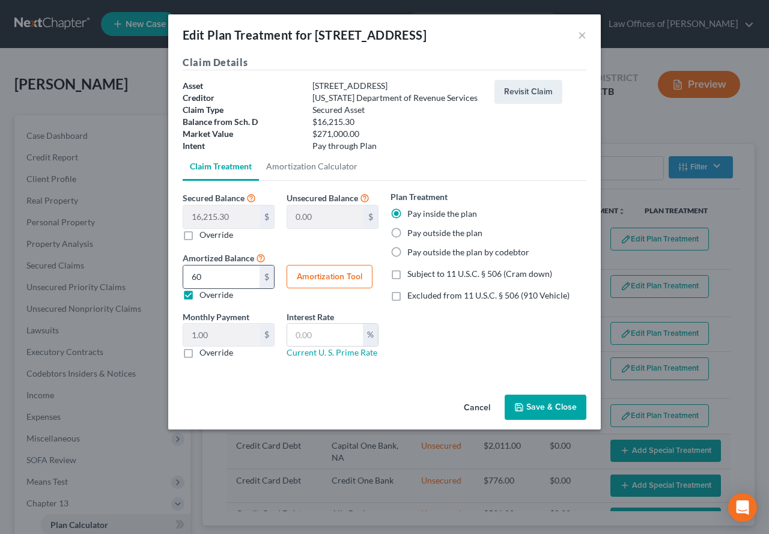
type input "10.15"
type input "6090"
type input "101.50"
type input "6,090.45"
click at [410, 329] on div "Plan Treatment Pay inside the plan Pay outside the plan Pay outside the plan by…" at bounding box center [489, 280] width 208 height 178
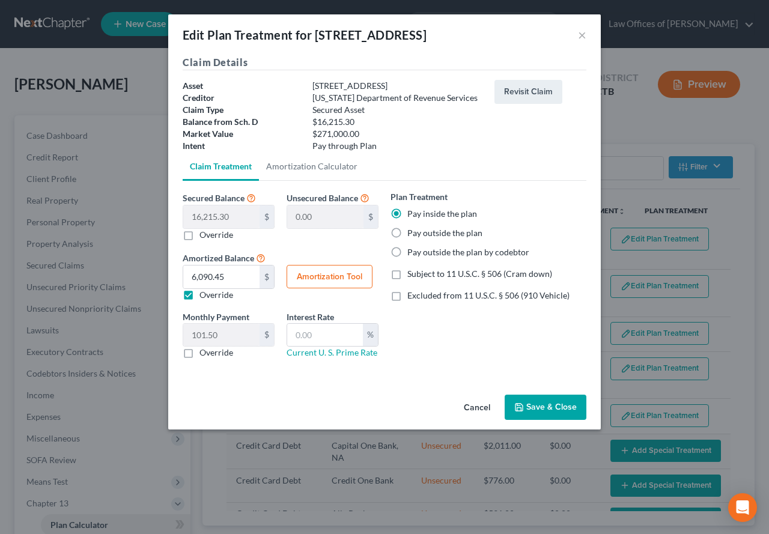
click at [524, 406] on icon "button" at bounding box center [519, 408] width 10 height 10
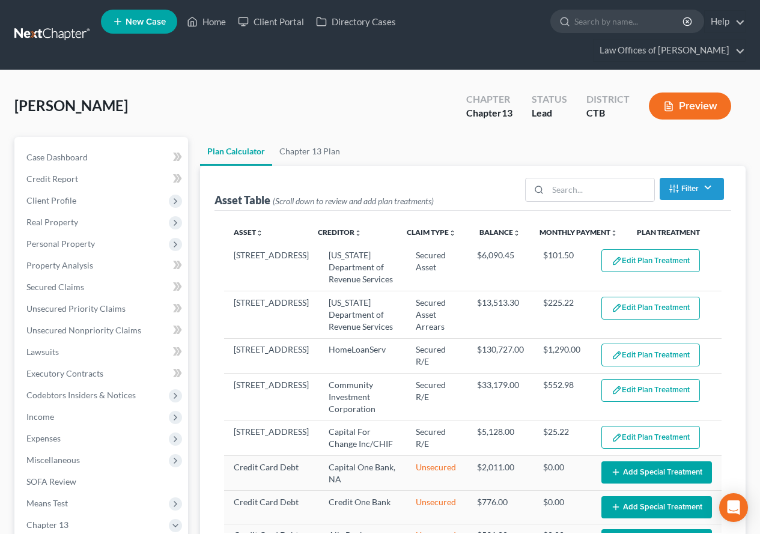
select select "59"
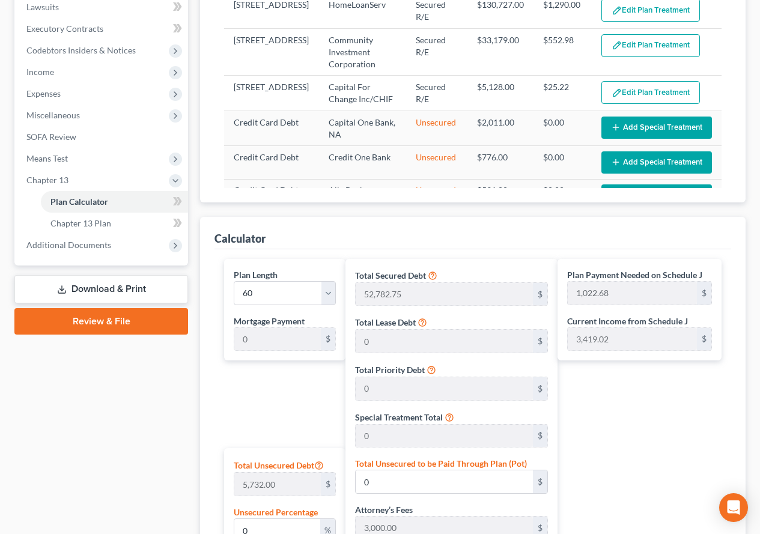
scroll to position [344, 0]
